Goal: Navigation & Orientation: Find specific page/section

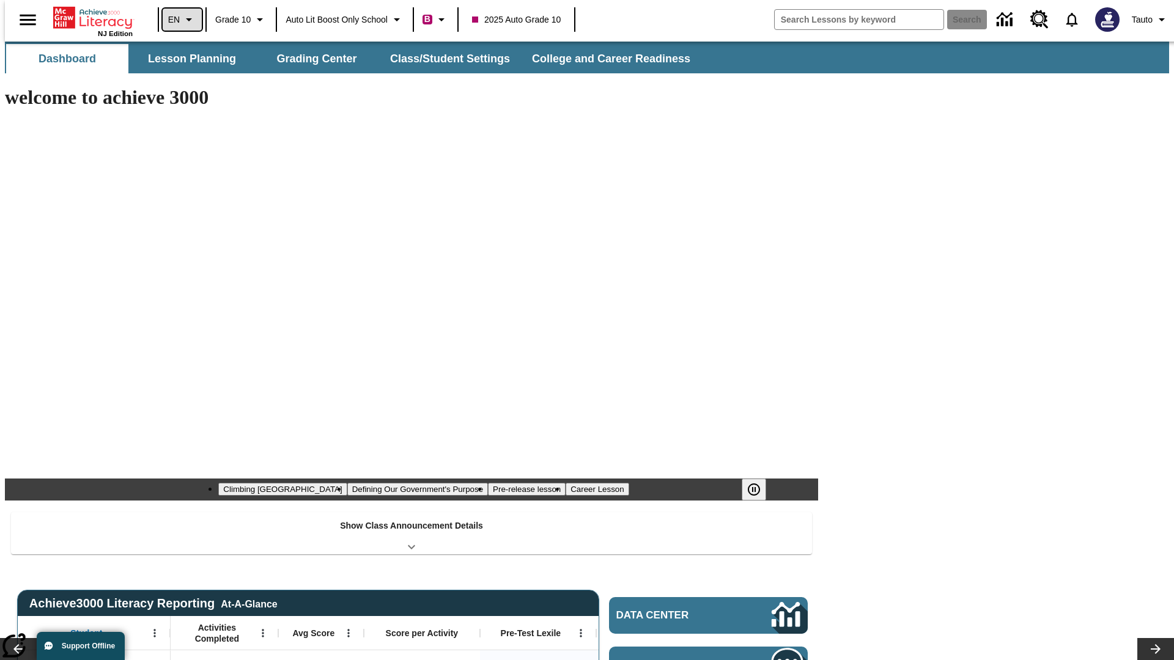
click at [182, 20] on icon "Language: EN, Select a language" at bounding box center [189, 19] width 15 height 15
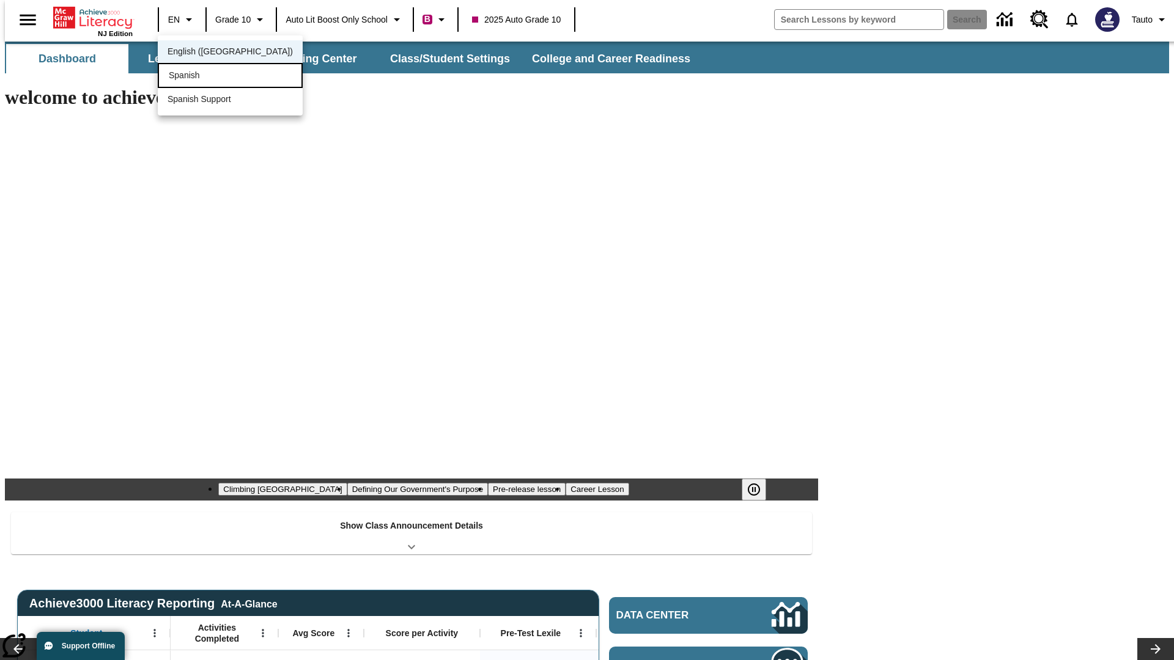
click at [204, 76] on div "Spanish" at bounding box center [230, 75] width 145 height 25
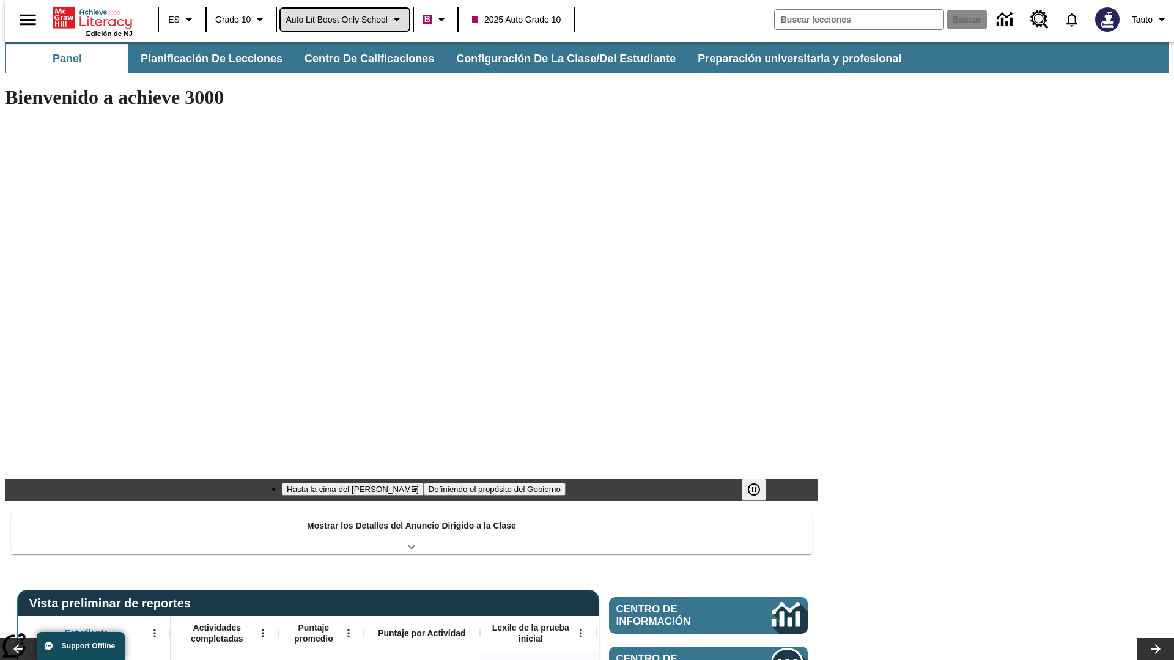
click at [344, 20] on span "Auto Lit Boost only School" at bounding box center [337, 19] width 102 height 13
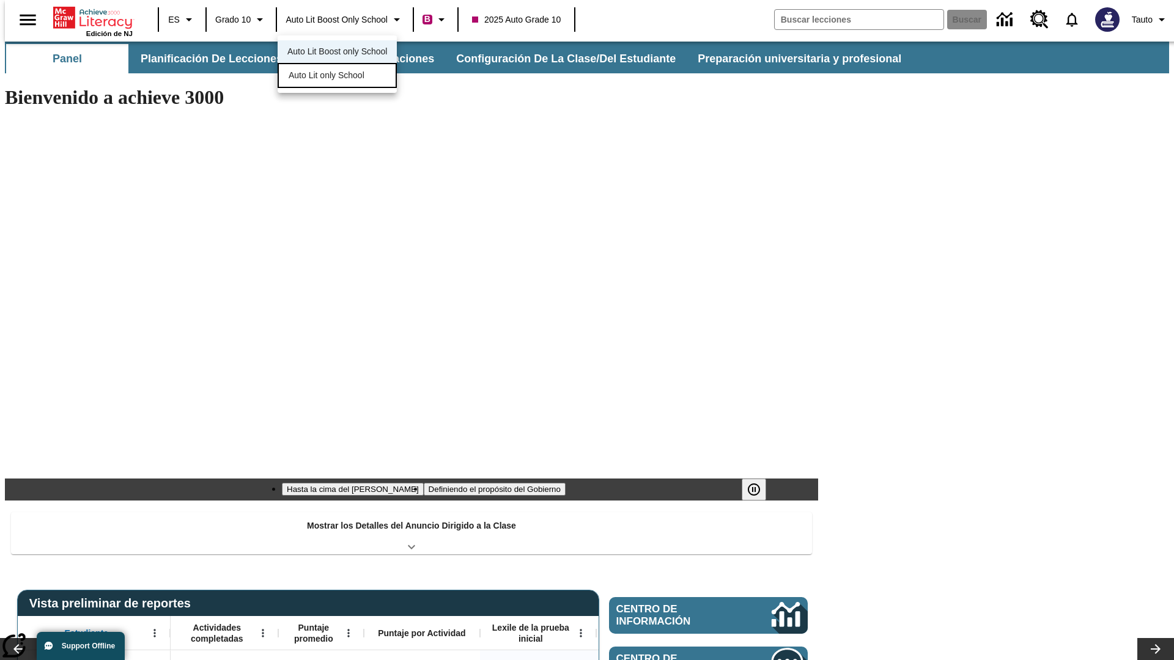
click at [327, 76] on span "Auto Lit only School" at bounding box center [327, 75] width 76 height 13
